Goal: Transaction & Acquisition: Subscribe to service/newsletter

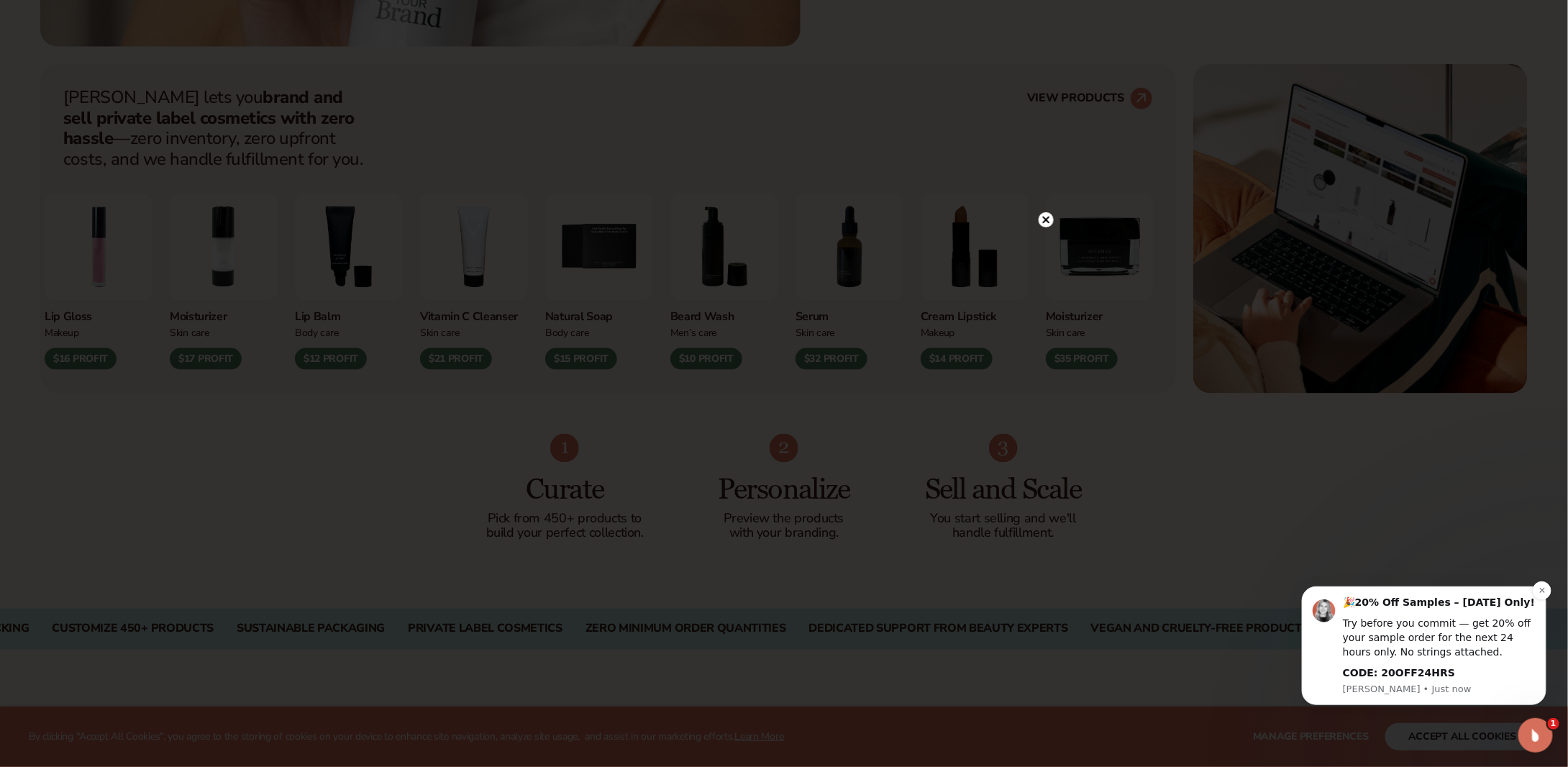
click at [1403, 672] on b "CODE: 20OFF24HRS" at bounding box center [1399, 672] width 112 height 12
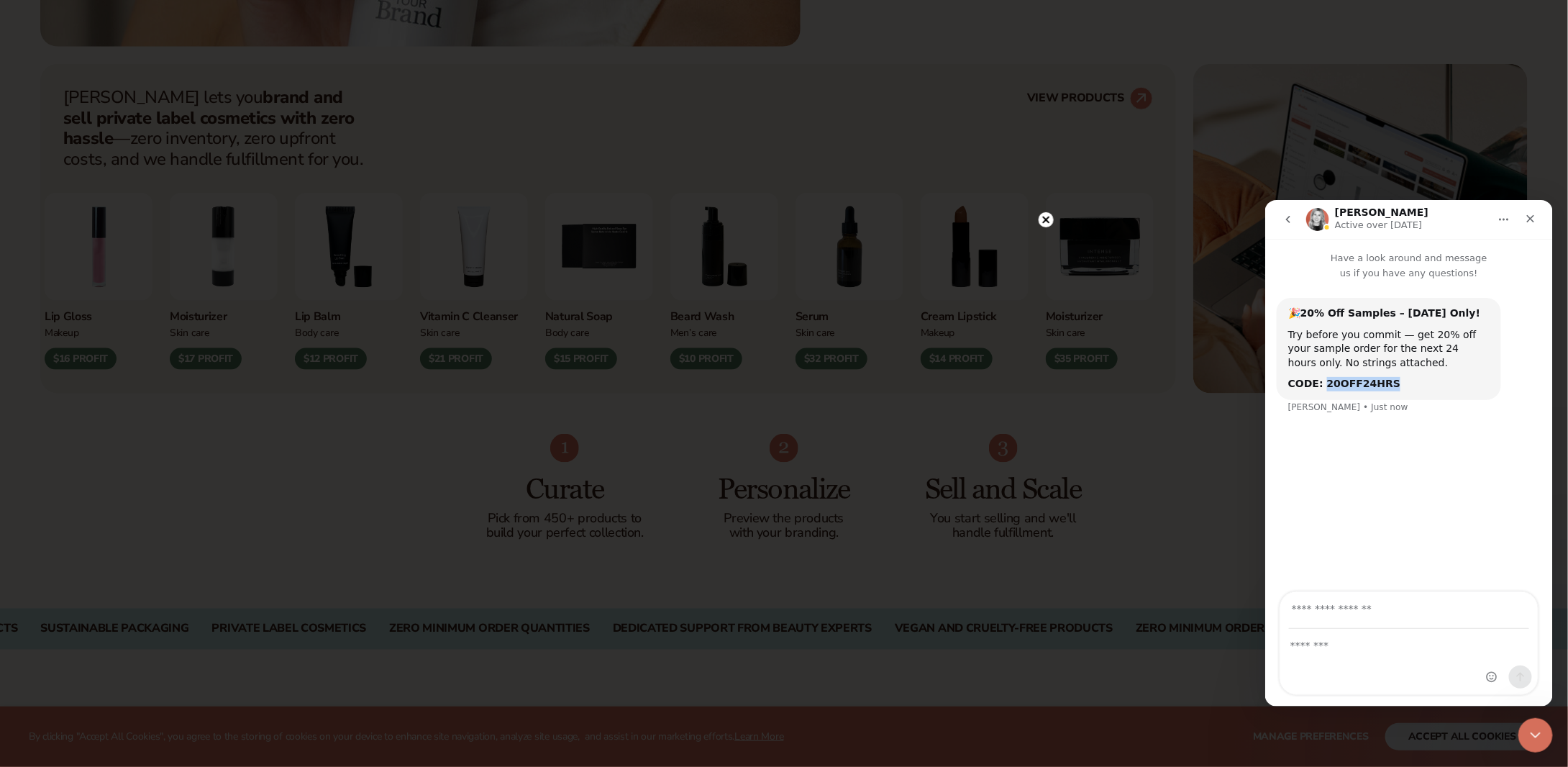
drag, startPoint x: 1356, startPoint y: 380, endPoint x: 1319, endPoint y: 383, distance: 37.1
click at [1319, 383] on div "CODE: 20OFF24HRS" at bounding box center [1388, 384] width 201 height 14
copy b "20OFF24HRS"
click at [1536, 214] on div "Close" at bounding box center [1530, 218] width 26 height 26
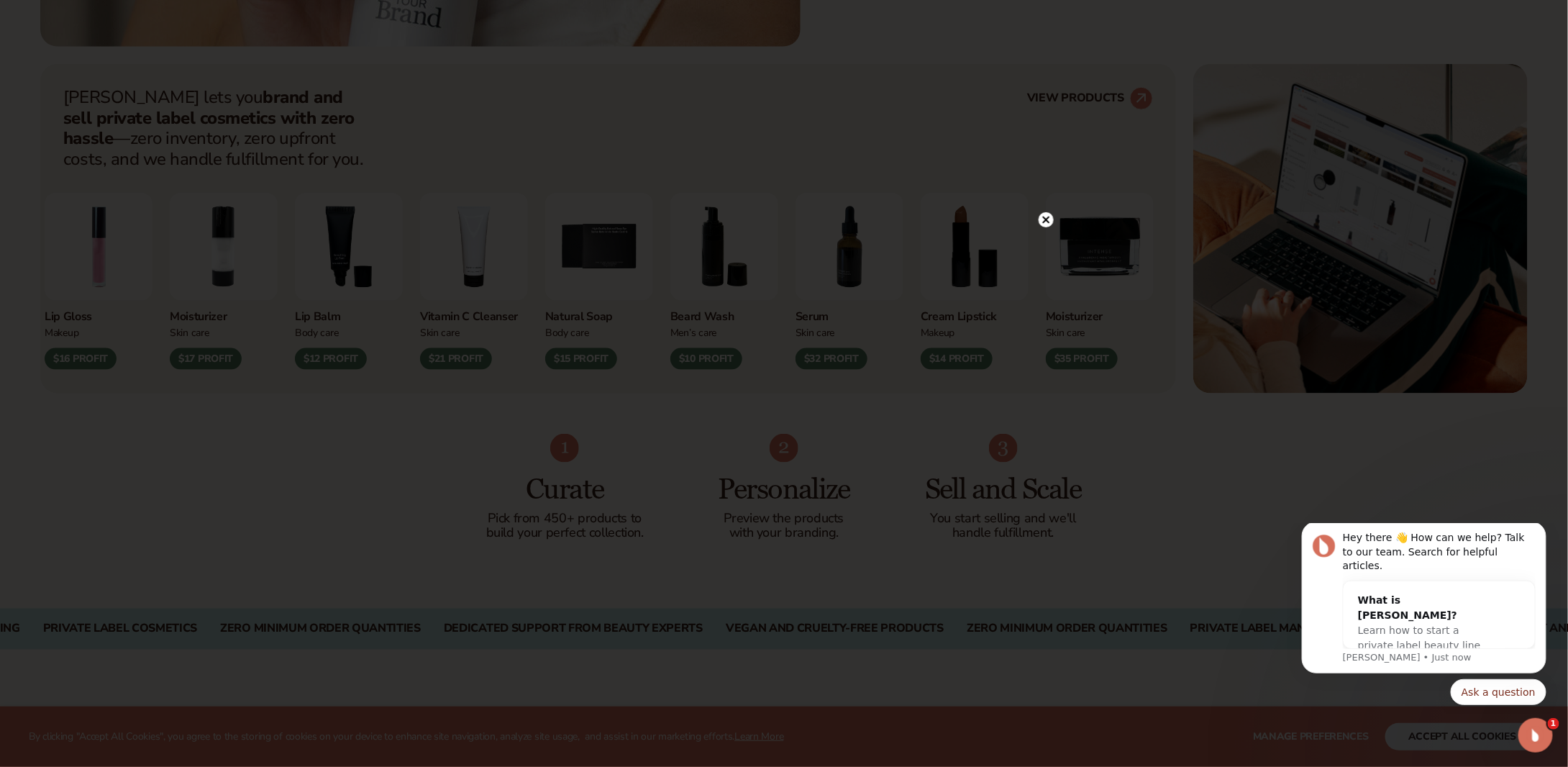
click at [1044, 221] on circle at bounding box center [1046, 219] width 15 height 15
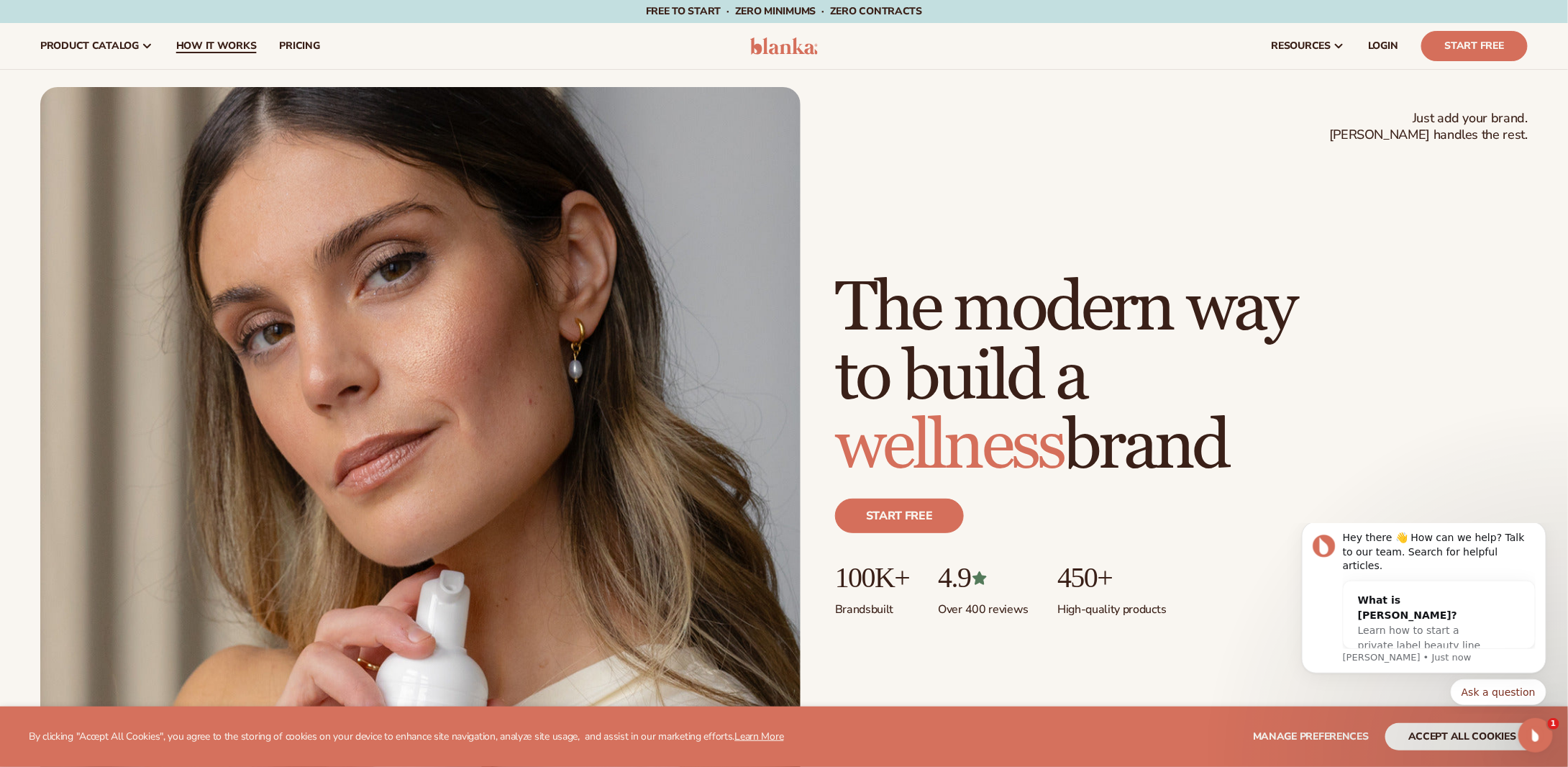
click at [205, 47] on span "How It Works" at bounding box center [216, 46] width 80 height 12
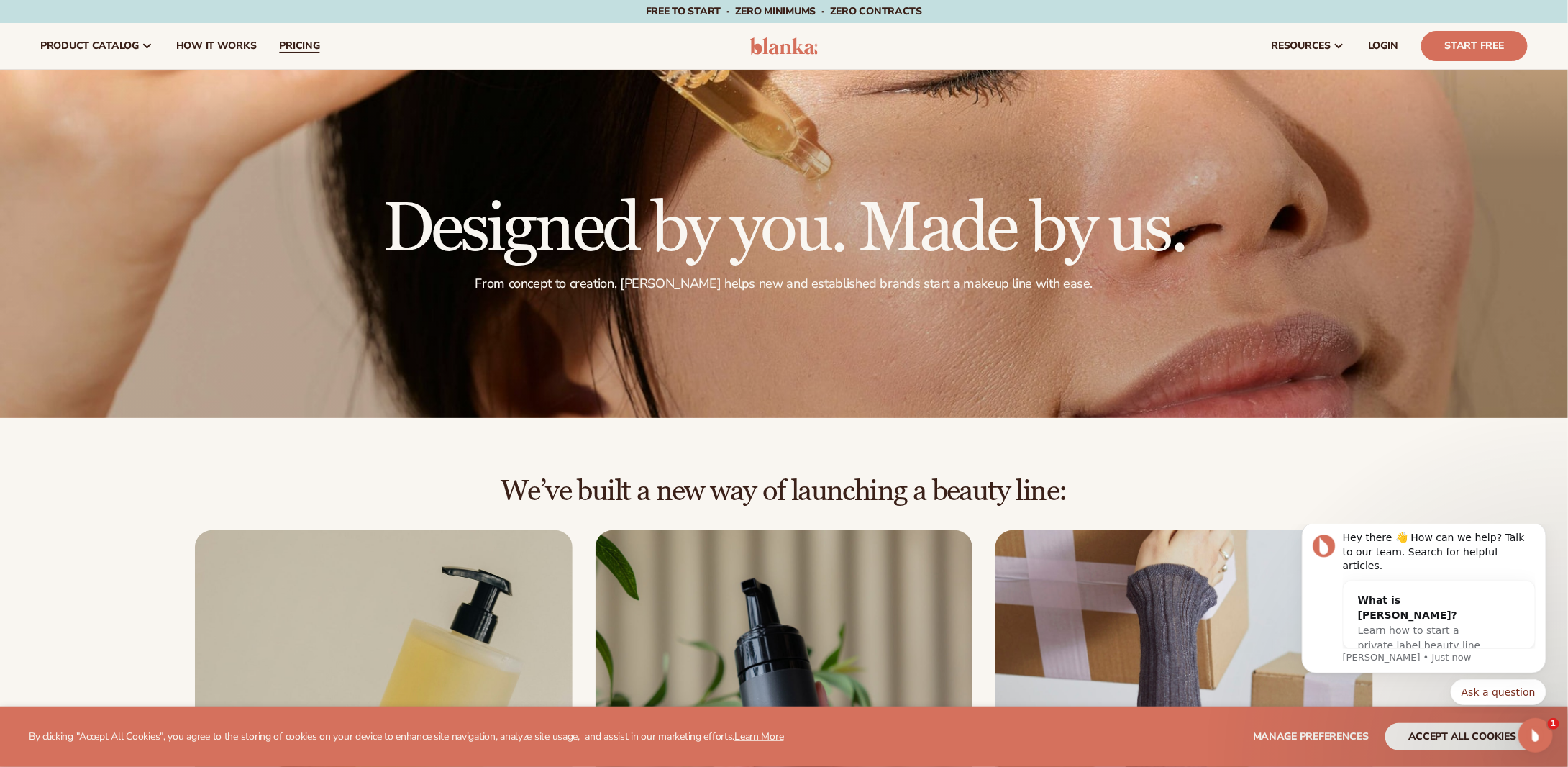
click at [294, 51] on span "pricing" at bounding box center [299, 46] width 41 height 12
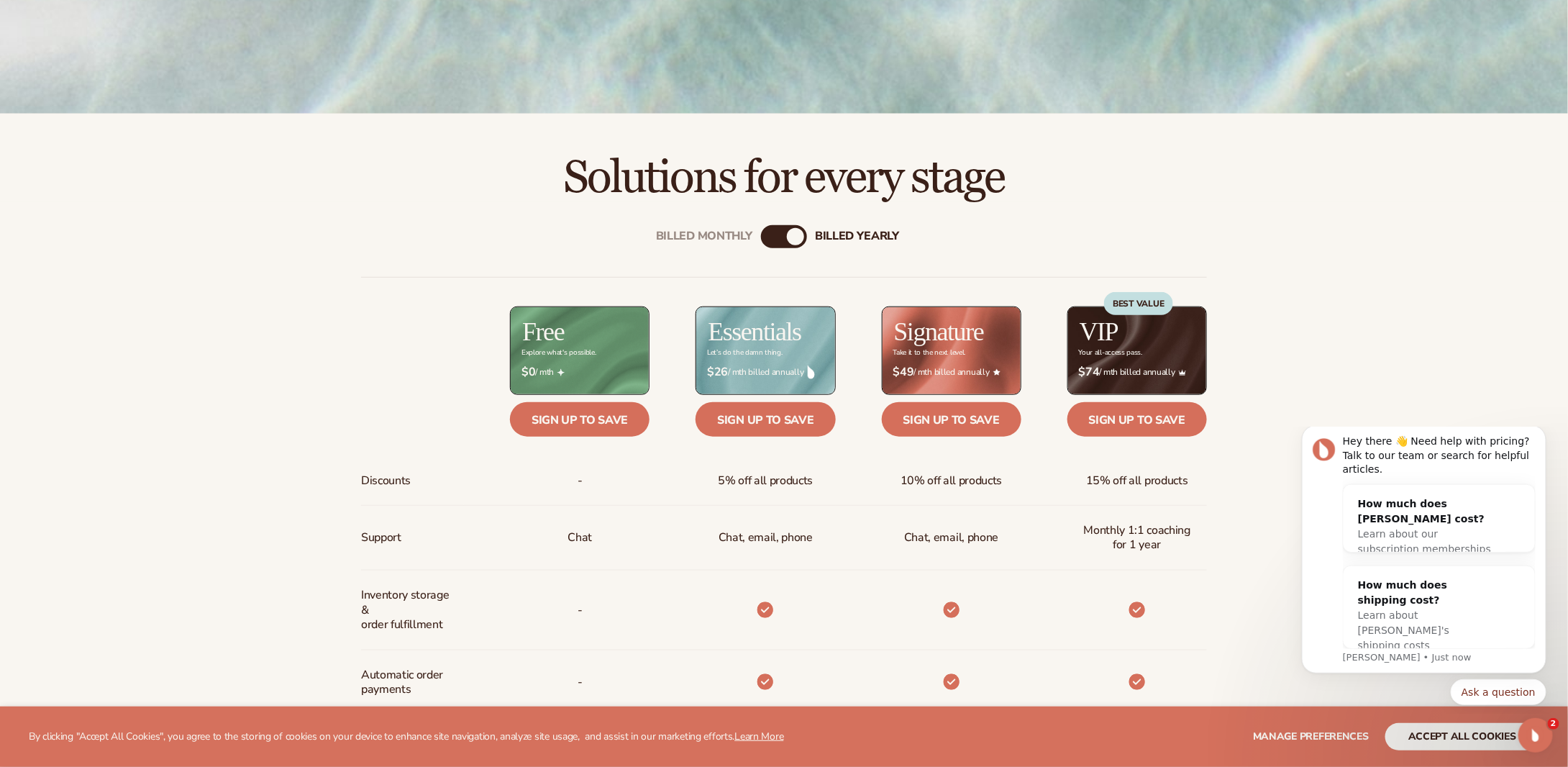
scroll to position [647, 0]
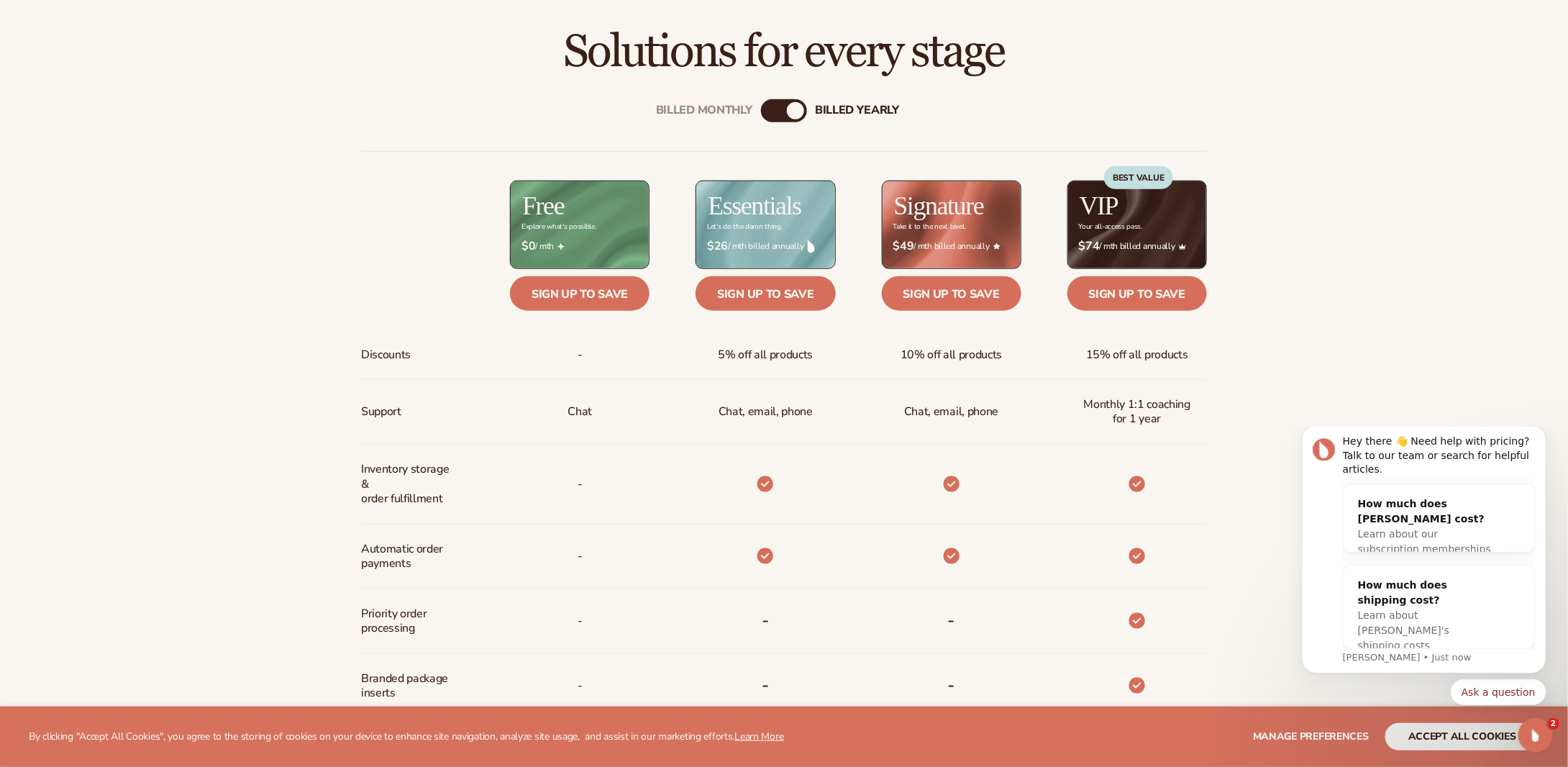
click at [789, 99] on div "Billed Monthly billed Yearly" at bounding box center [784, 110] width 46 height 23
click at [789, 106] on div "billed Yearly" at bounding box center [796, 111] width 17 height 17
click at [772, 110] on div "Billed Monthly" at bounding box center [770, 111] width 17 height 17
click at [807, 105] on div "Billed Monthly billed Yearly" at bounding box center [784, 110] width 46 height 23
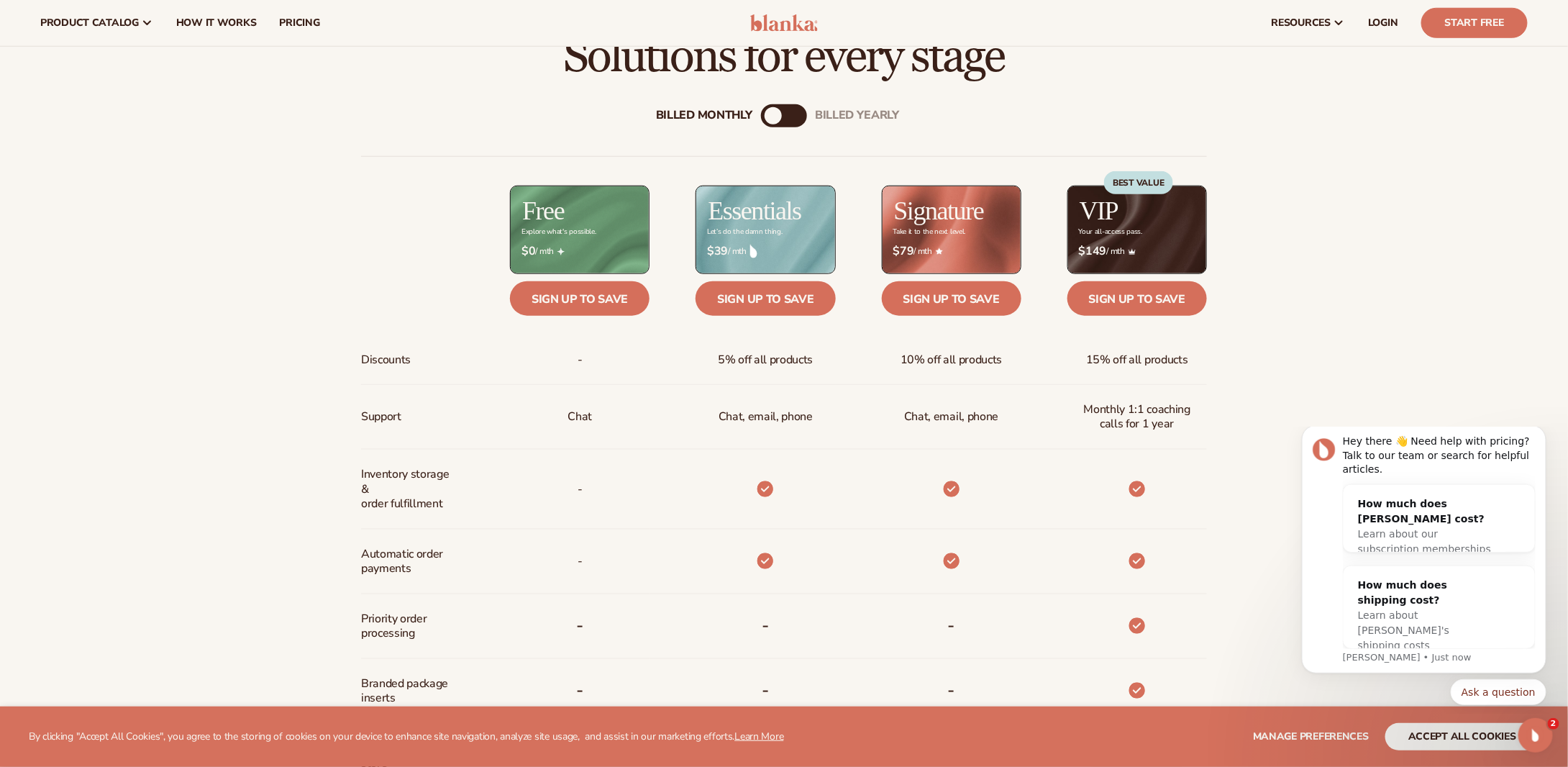
scroll to position [576, 0]
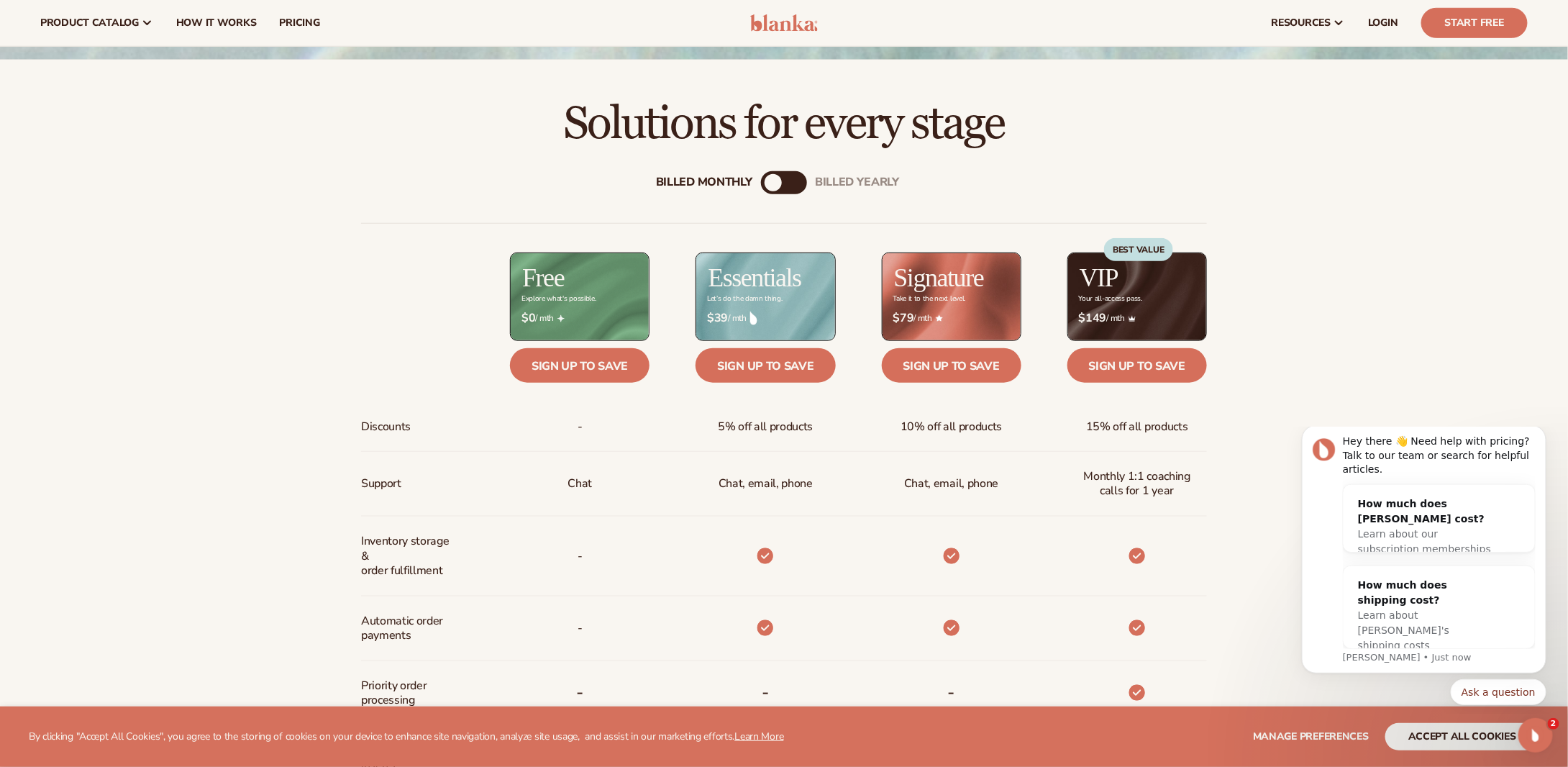
click at [795, 180] on div "billed Yearly" at bounding box center [799, 183] width 17 height 17
click at [604, 358] on link "Sign up to save" at bounding box center [579, 366] width 140 height 34
